Goal: Check status: Check status

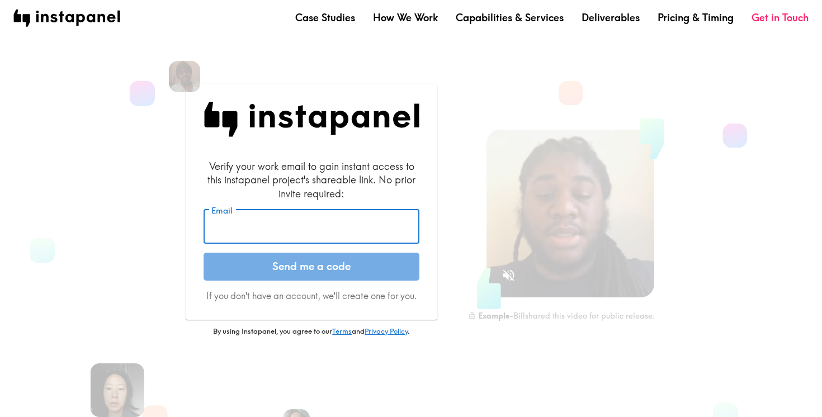
click at [401, 223] on input "Email" at bounding box center [311, 227] width 216 height 35
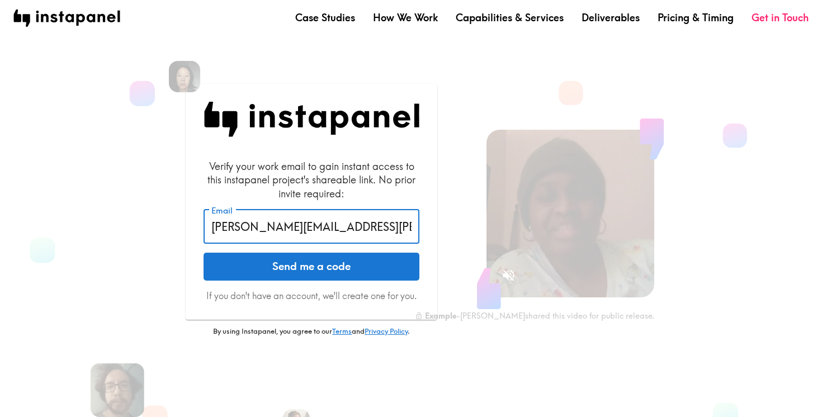
type input "[PERSON_NAME][EMAIL_ADDRESS][PERSON_NAME][DOMAIN_NAME]"
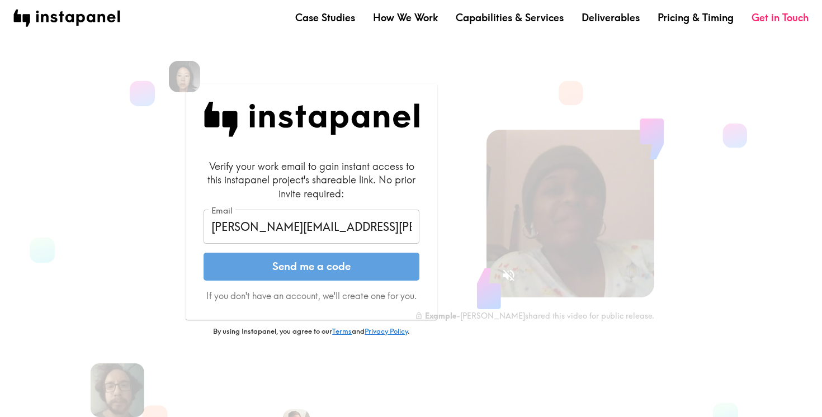
click at [339, 268] on button "Send me a code" at bounding box center [311, 267] width 216 height 28
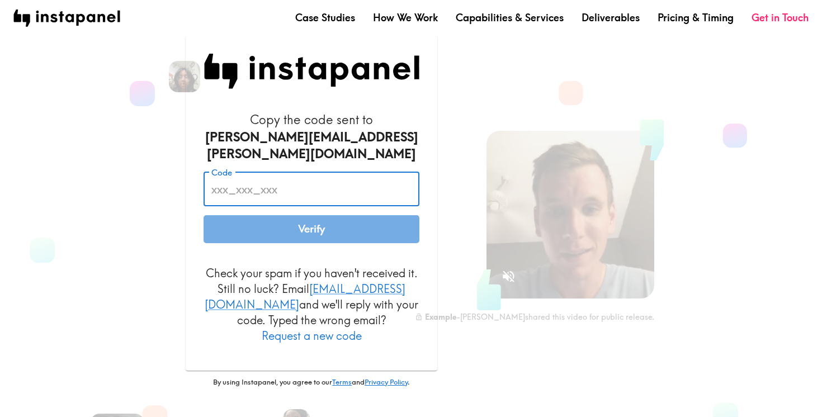
click at [309, 192] on input "Code" at bounding box center [311, 189] width 216 height 35
paste input "ghh_3F9_bQQ"
type input "ghh_3F9_bQQ"
drag, startPoint x: 301, startPoint y: 236, endPoint x: 302, endPoint y: 227, distance: 9.6
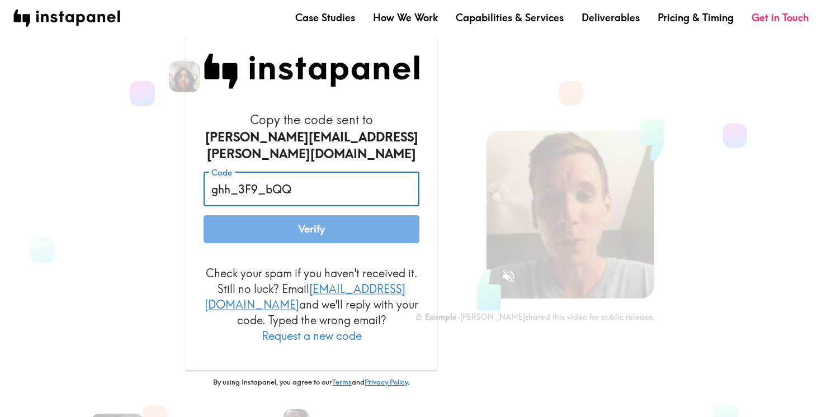
click at [302, 234] on button "Verify" at bounding box center [311, 229] width 216 height 28
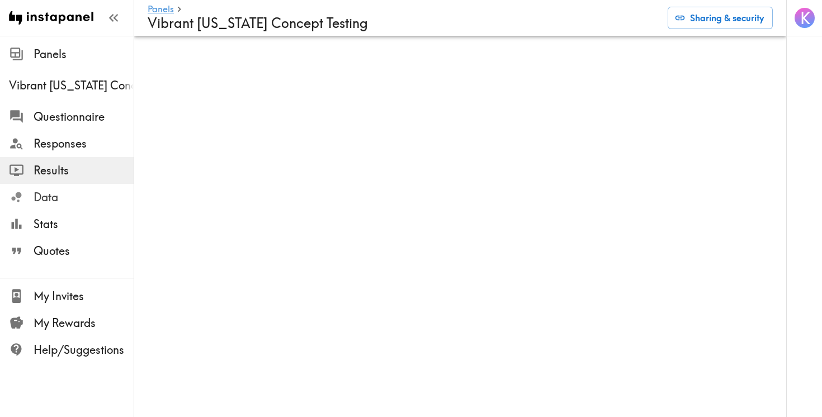
click at [61, 198] on span "Data" at bounding box center [84, 197] width 100 height 16
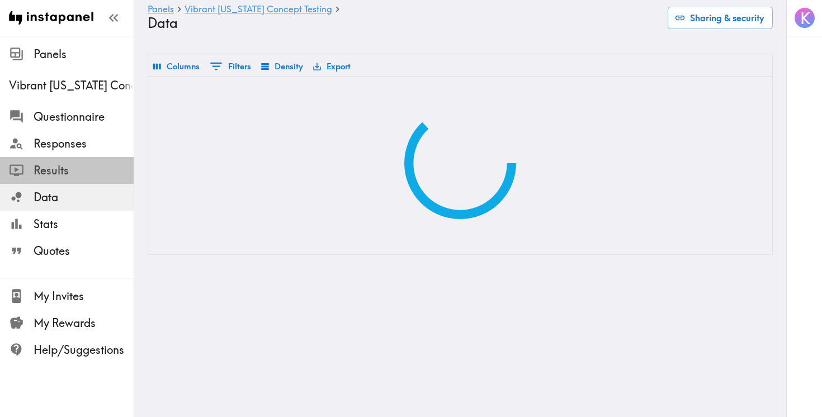
click at [58, 170] on span "Results" at bounding box center [84, 171] width 100 height 16
